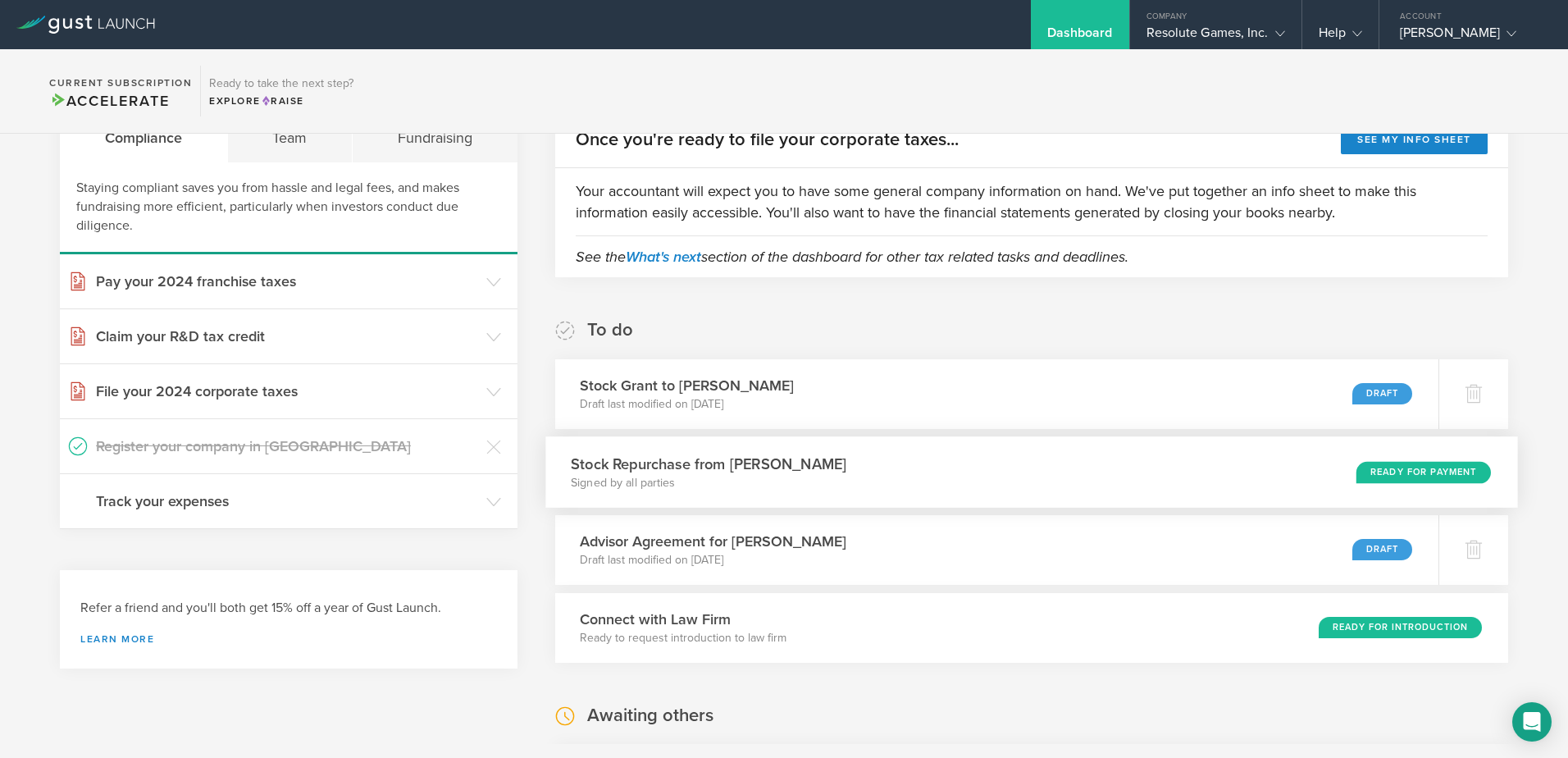
scroll to position [164, 0]
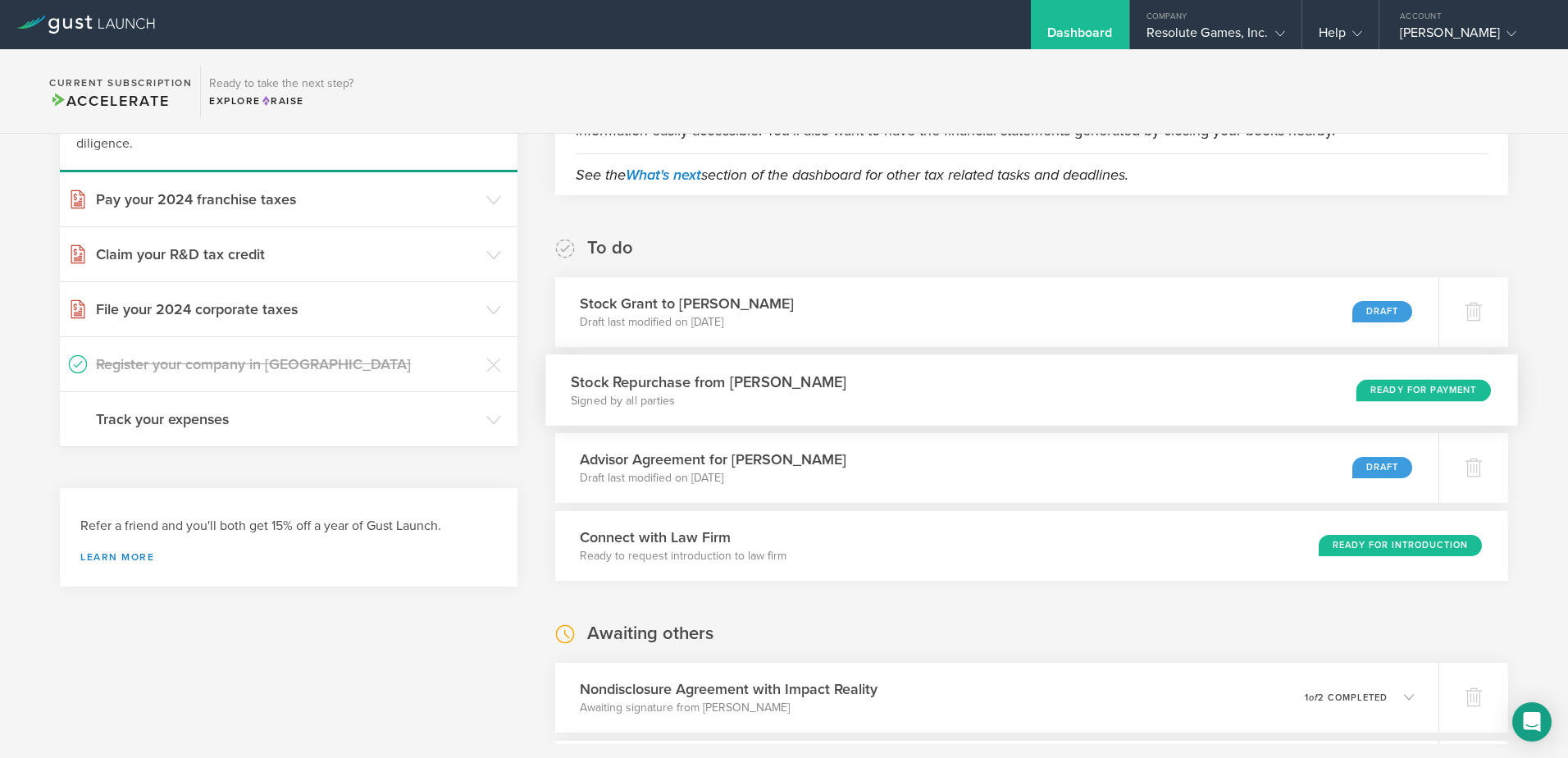
click at [1378, 387] on div "Ready for Payment" at bounding box center [1424, 390] width 135 height 22
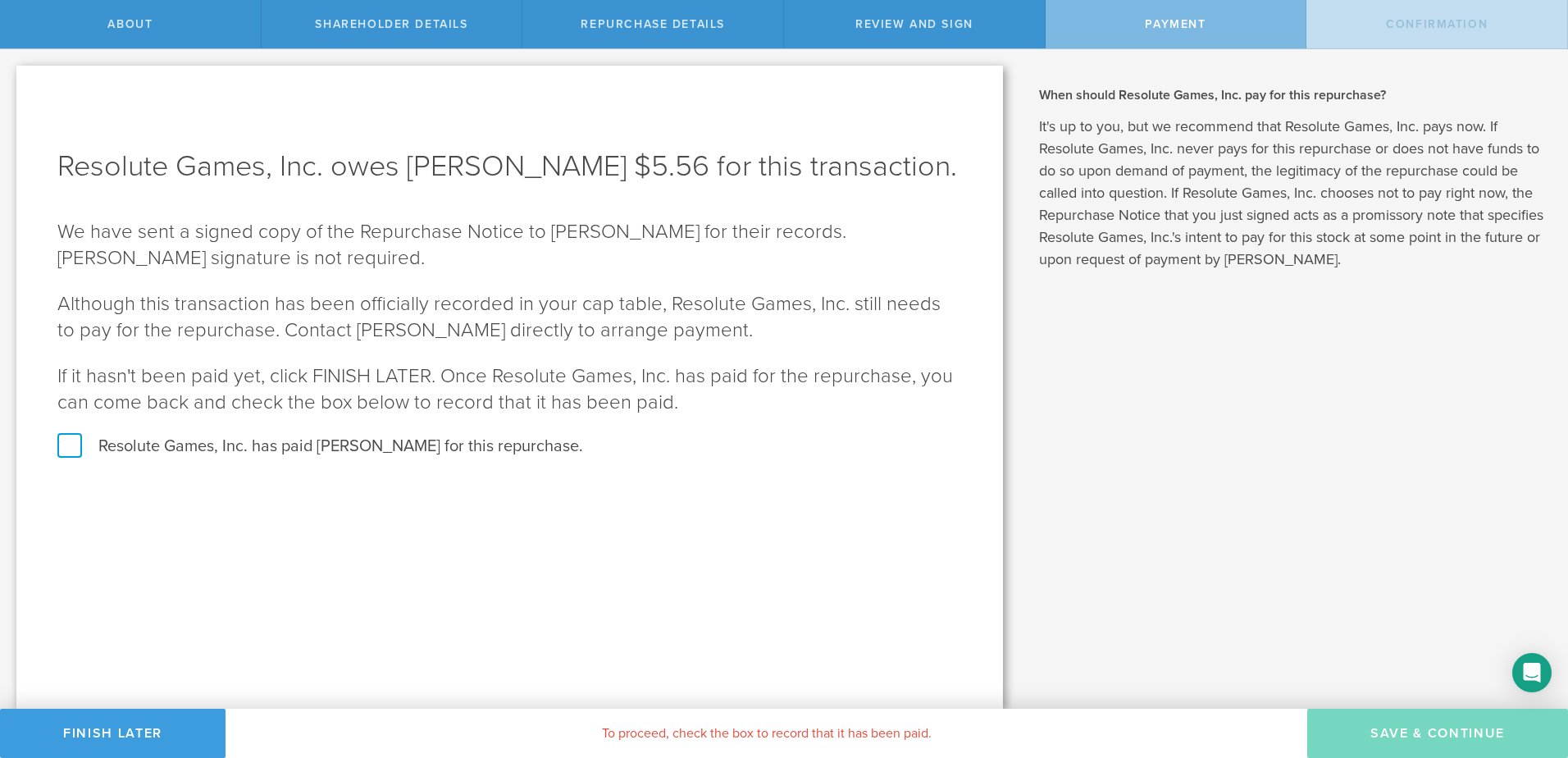
click at [69, 445] on label "Resolute Games, Inc. has paid Chris Beatrice for this repurchase." at bounding box center [510, 446] width 904 height 21
click at [11, 84] on input "Resolute Games, Inc. has paid Chris Beatrice for this repurchase." at bounding box center [5, 66] width 11 height 34
checkbox input "true"
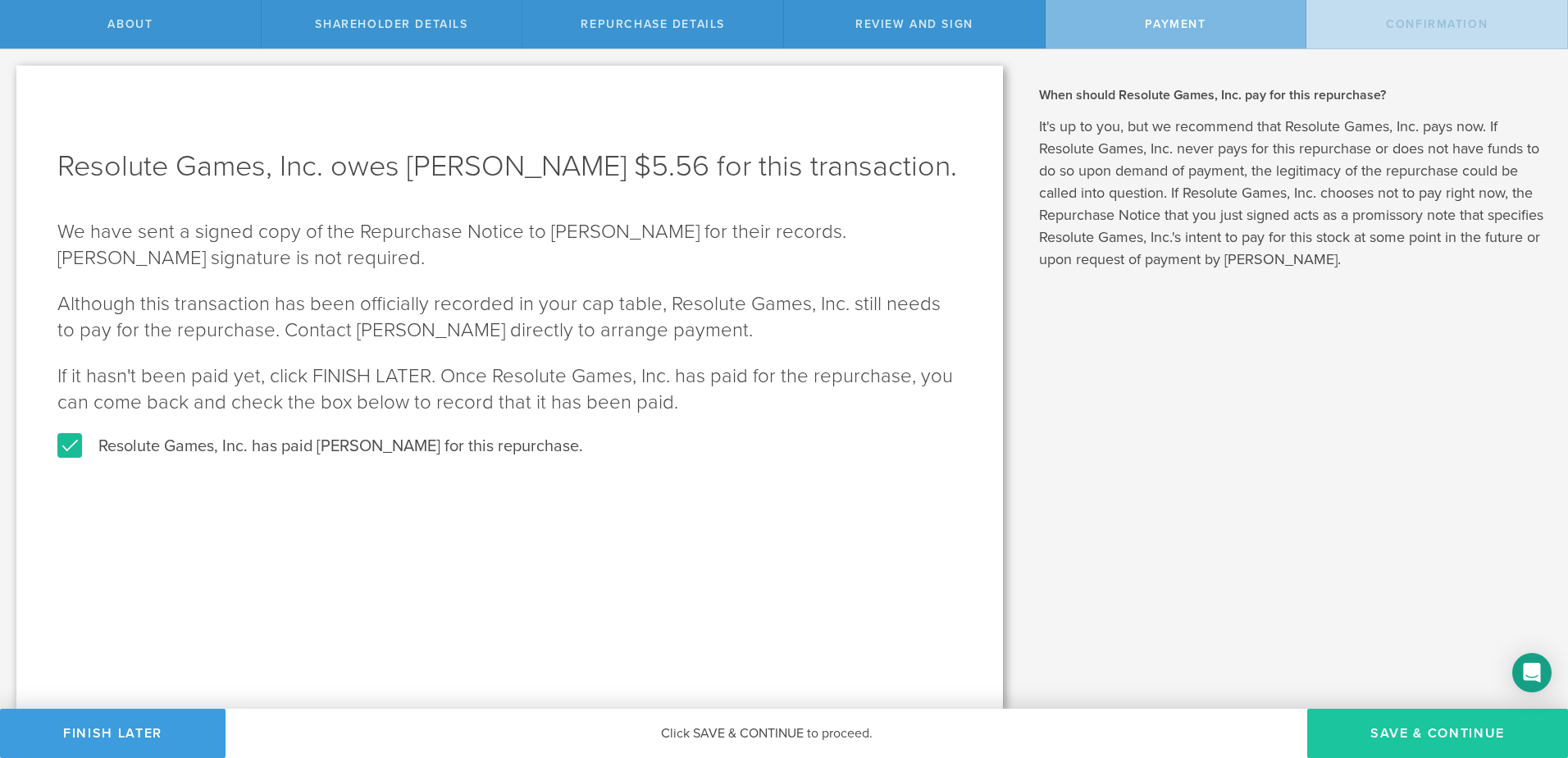
click at [1386, 732] on button "SAVE & CONTINUE" at bounding box center [1438, 733] width 261 height 49
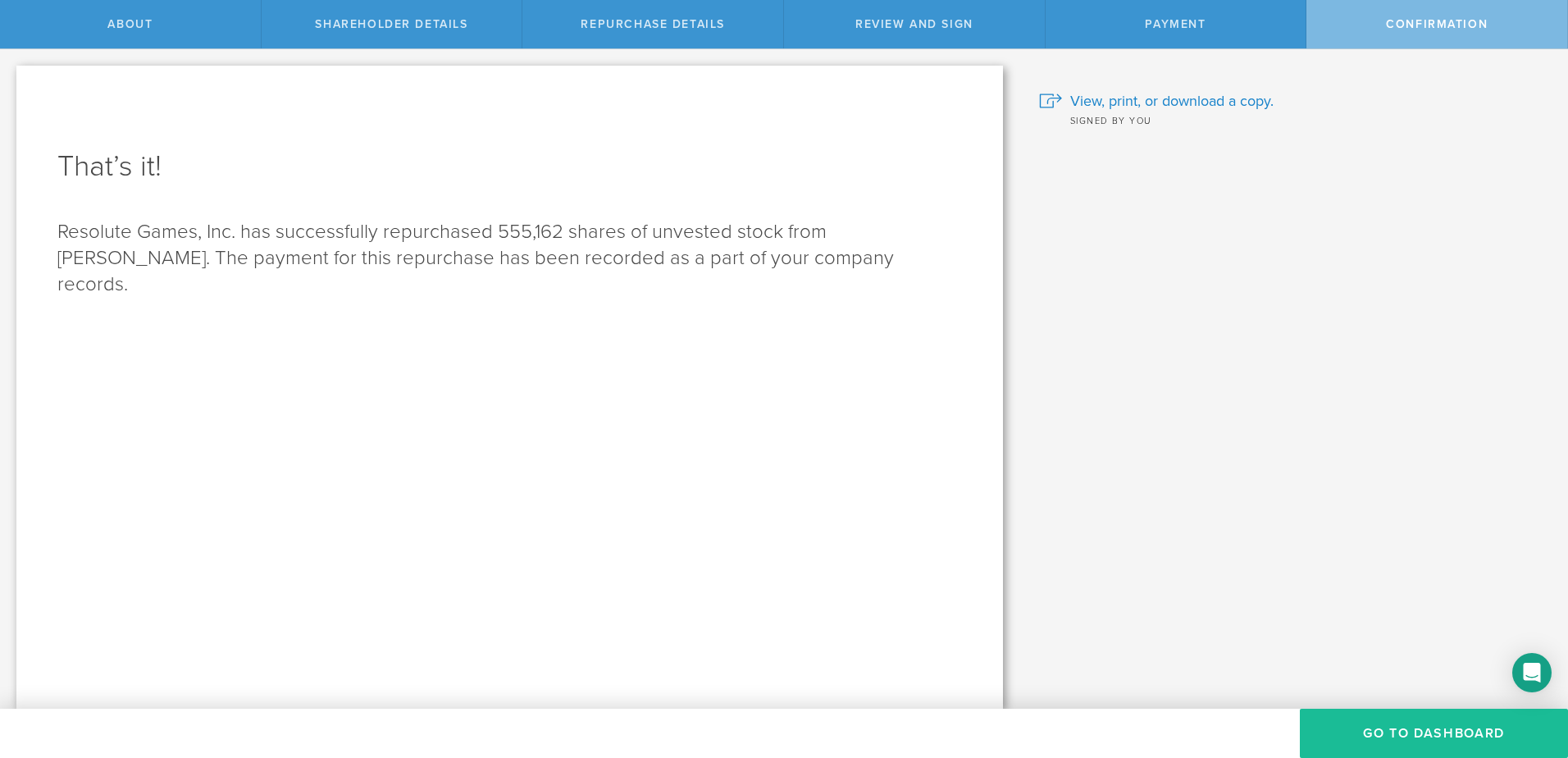
click at [1386, 732] on button "Go to Dashboard" at bounding box center [1434, 733] width 269 height 49
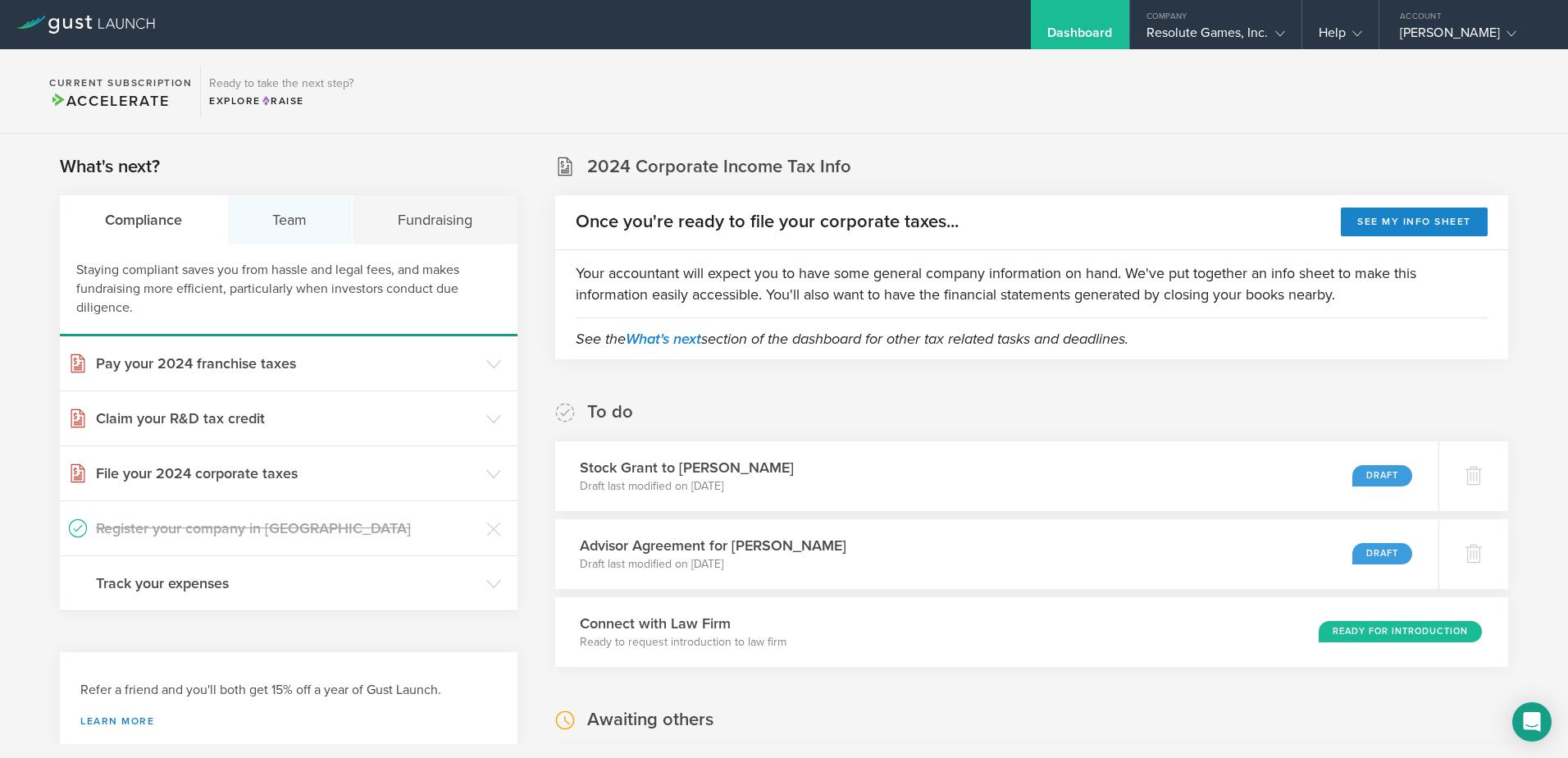
click at [283, 219] on div "Team" at bounding box center [291, 219] width 126 height 49
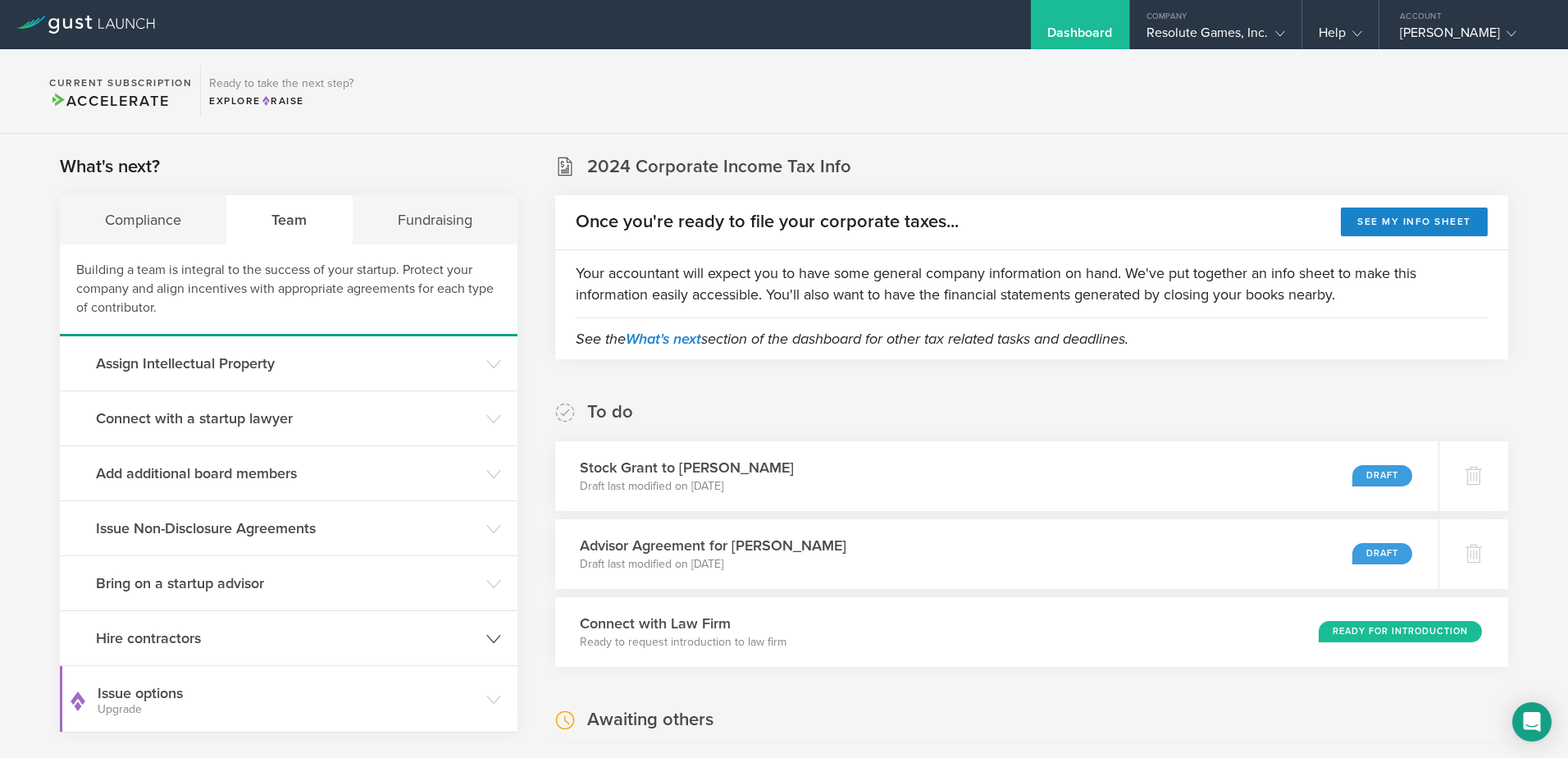
scroll to position [82, 0]
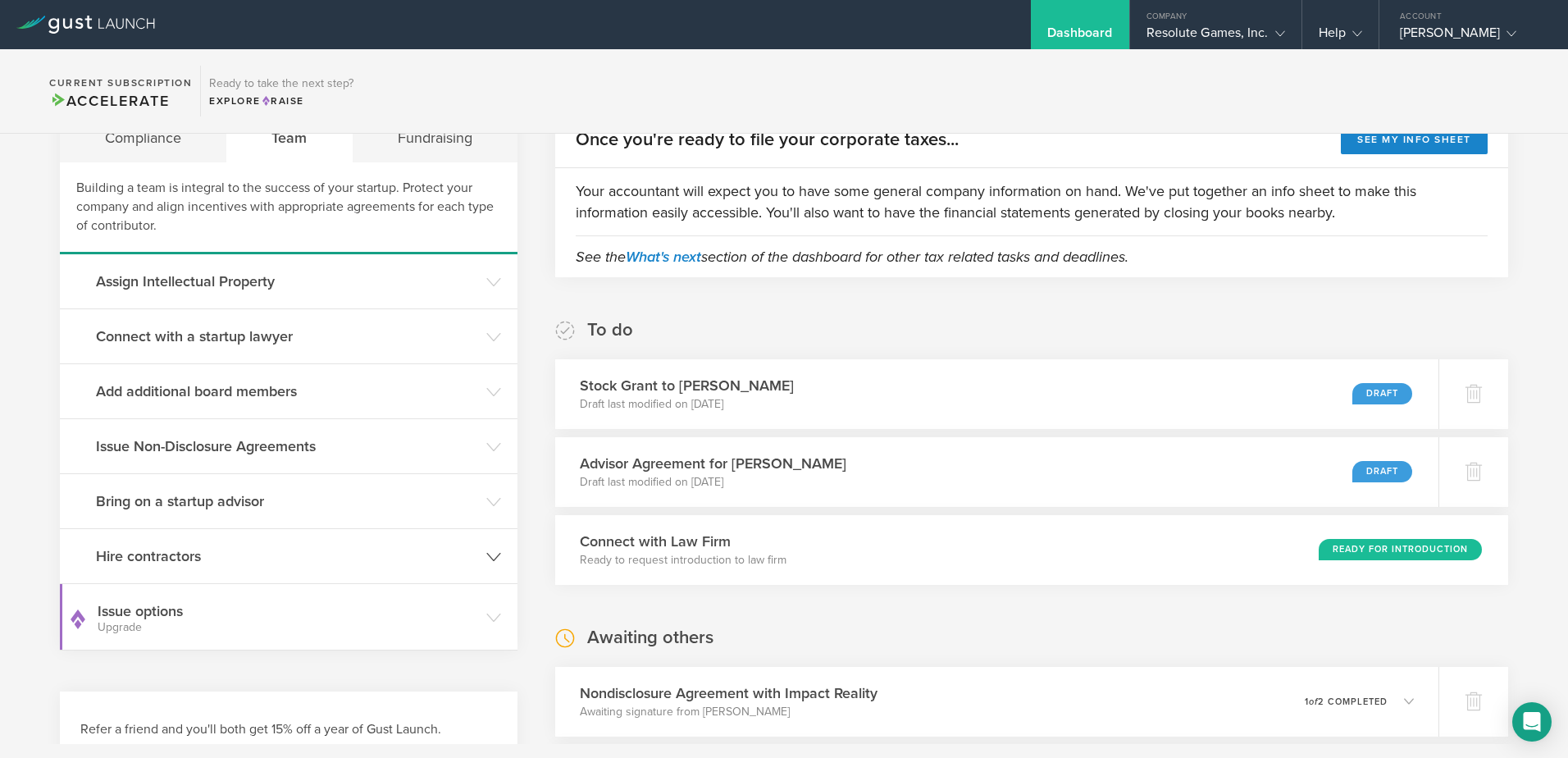
click at [299, 565] on h3 "Hire contractors" at bounding box center [287, 556] width 382 height 21
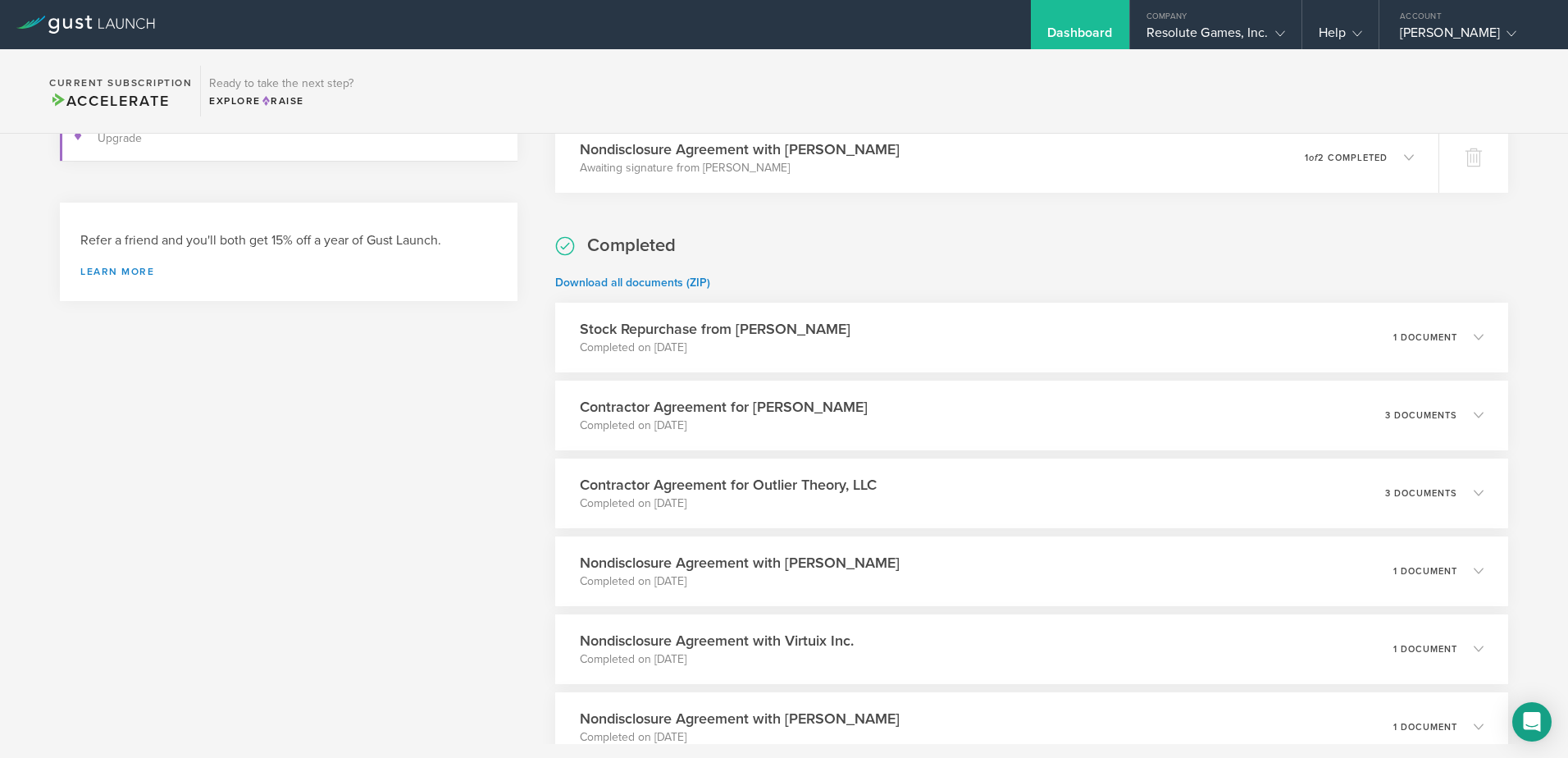
scroll to position [820, 0]
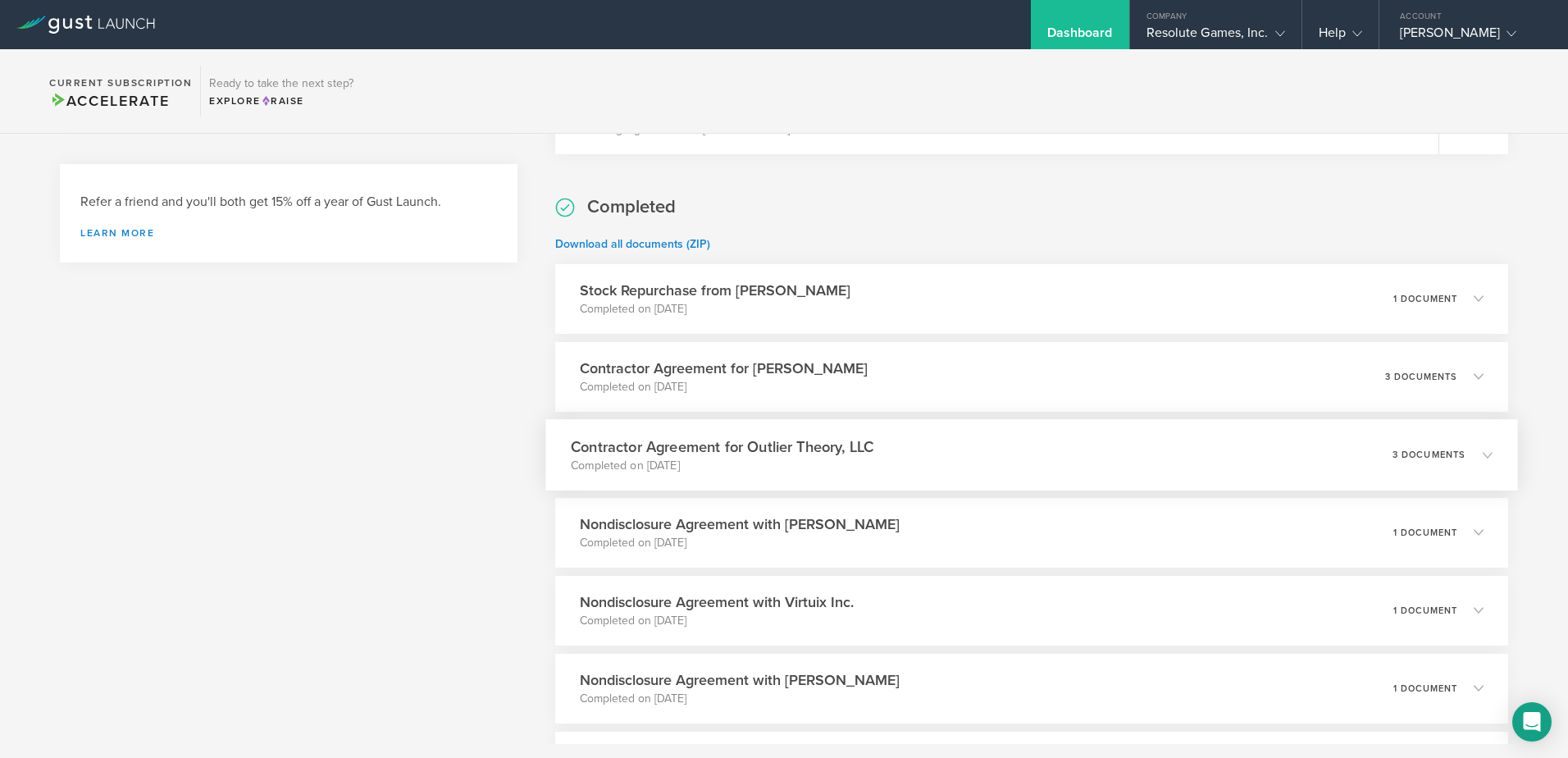
click at [863, 448] on h3 "Contractor Agreement for Outlier Theory, LLC" at bounding box center [722, 447] width 303 height 22
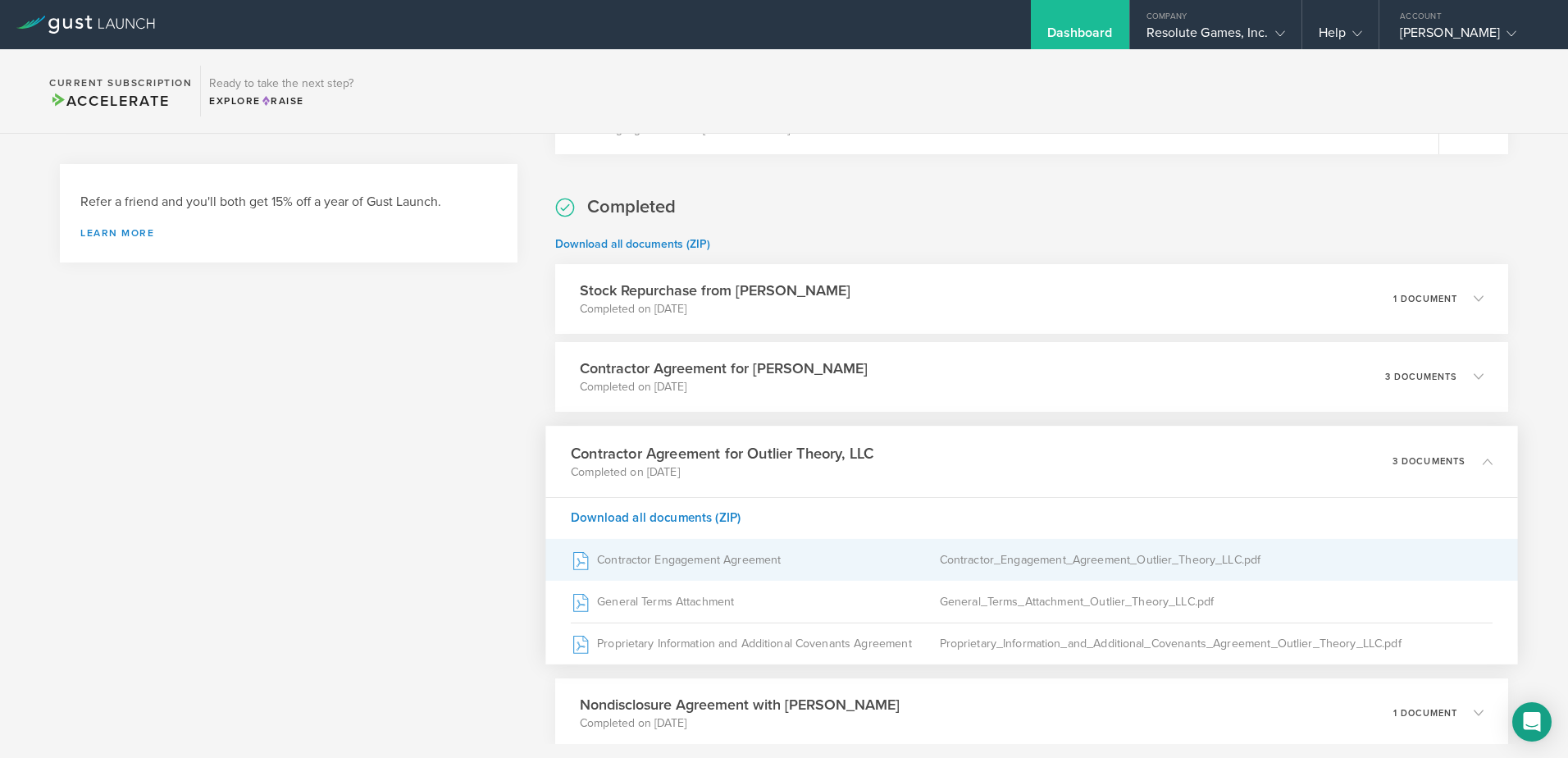
click at [666, 559] on div "Contractor Engagement Agreement" at bounding box center [755, 559] width 369 height 41
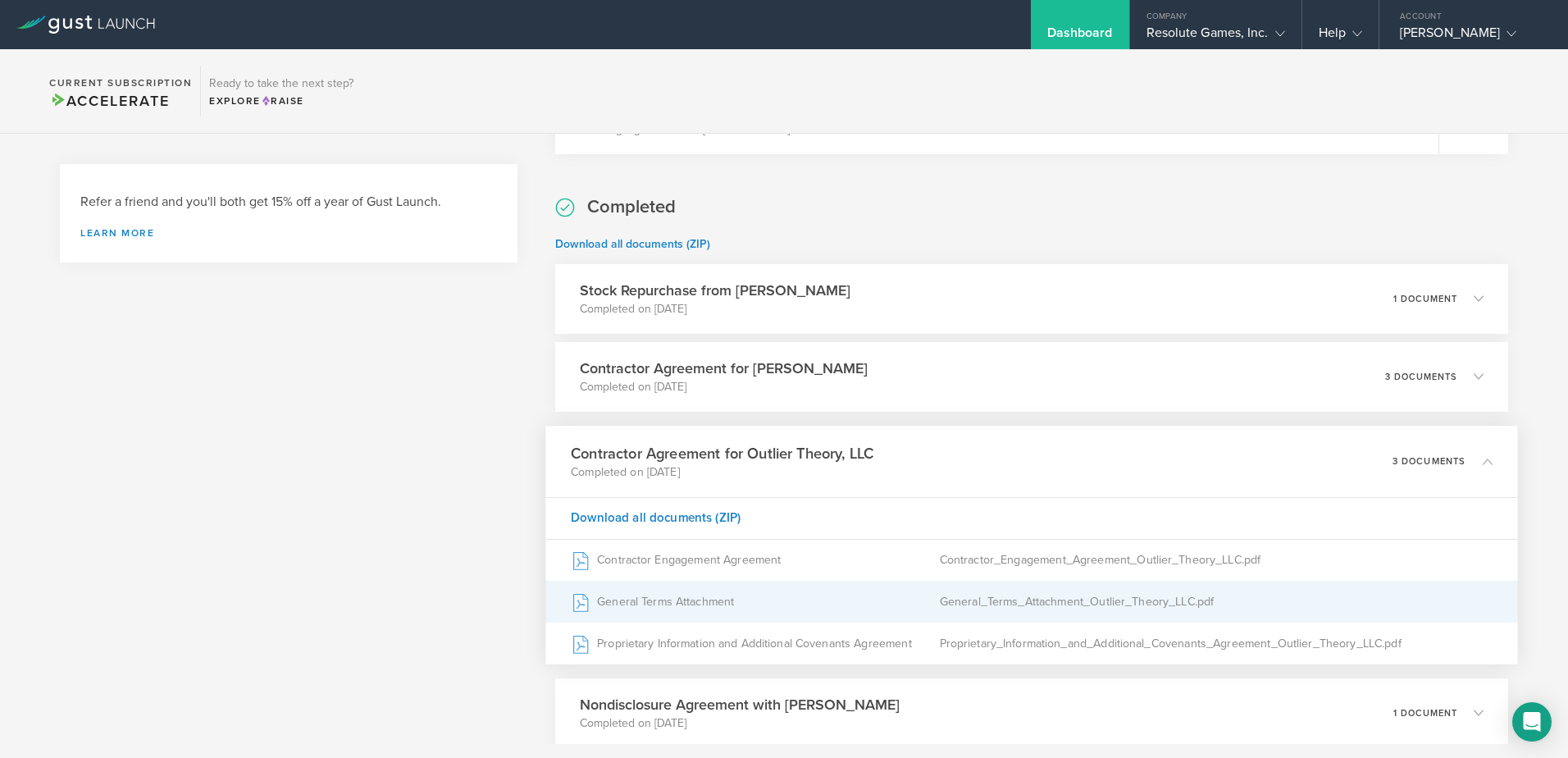
click at [714, 592] on div "General Terms Attachment" at bounding box center [755, 601] width 369 height 41
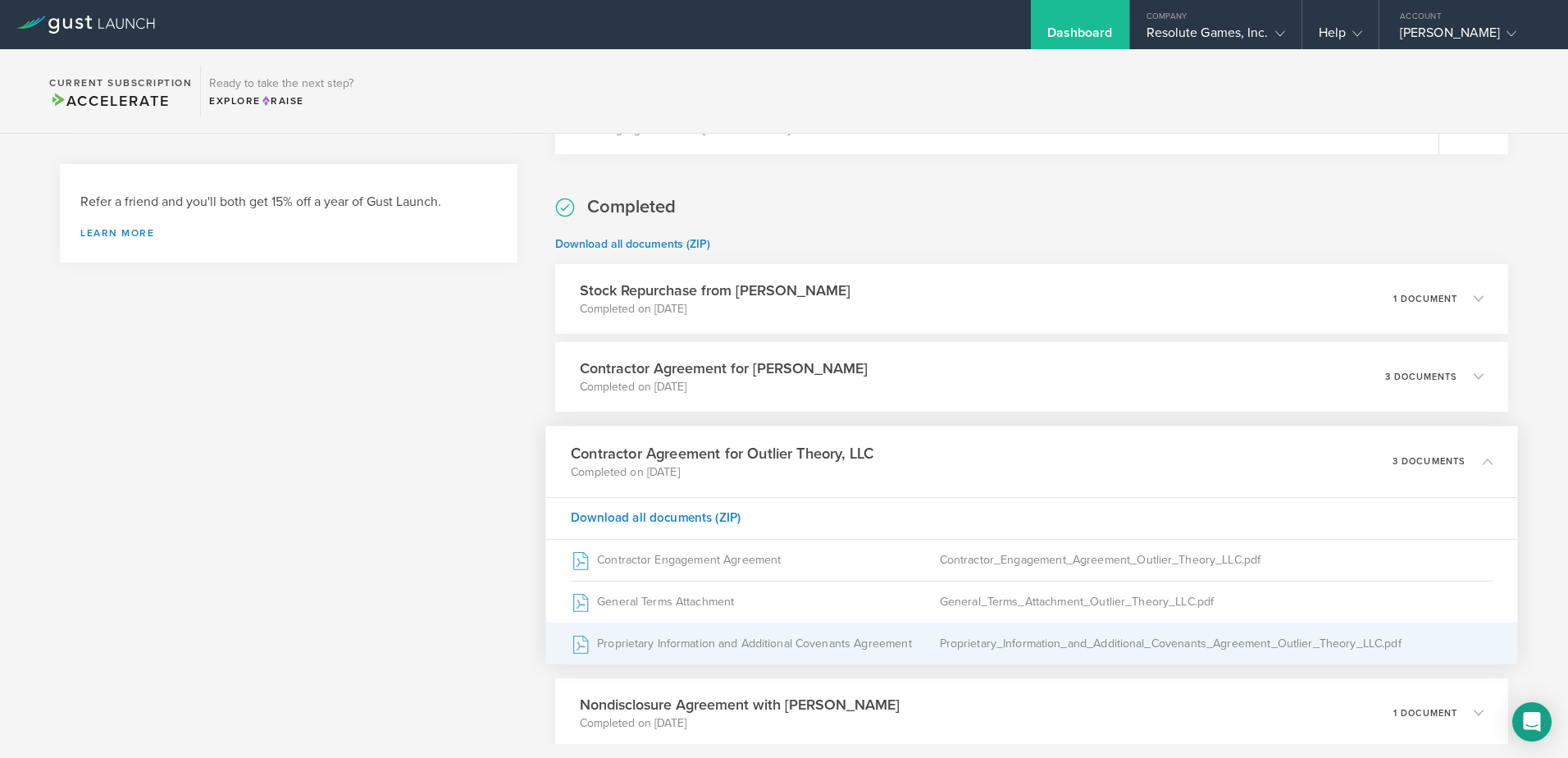
click at [817, 642] on div "Proprietary Information and Additional Covenants Agreement" at bounding box center [755, 643] width 369 height 41
